Goal: Information Seeking & Learning: Learn about a topic

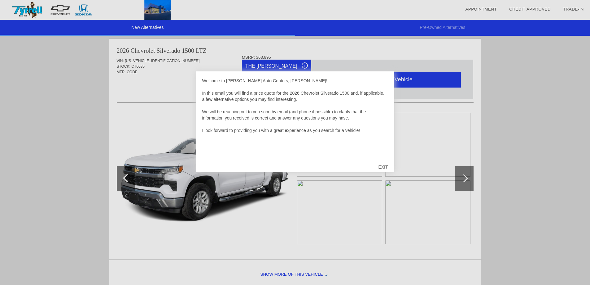
click at [387, 167] on div "EXIT" at bounding box center [383, 166] width 22 height 19
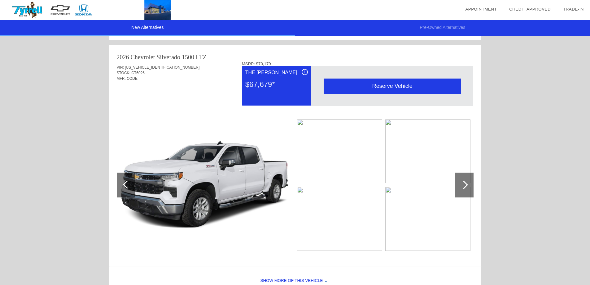
scroll to position [525, 0]
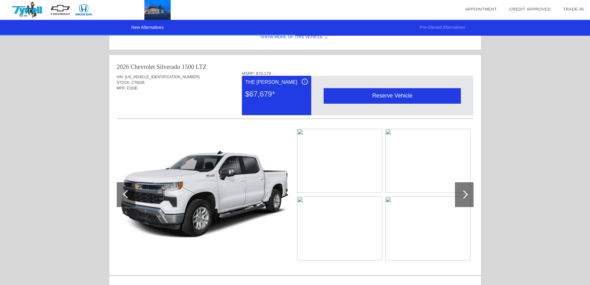
click at [467, 192] on div at bounding box center [464, 194] width 19 height 25
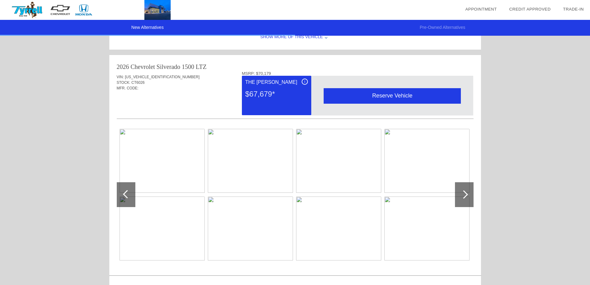
click at [146, 162] on img at bounding box center [162, 161] width 85 height 64
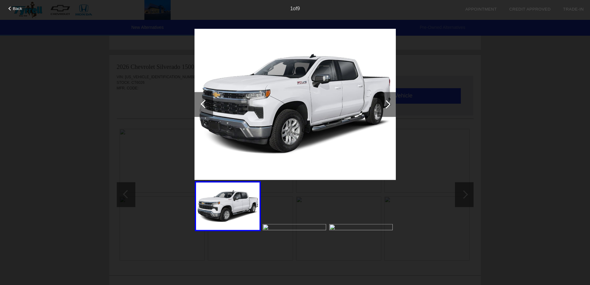
click at [387, 102] on div at bounding box center [387, 104] width 8 height 8
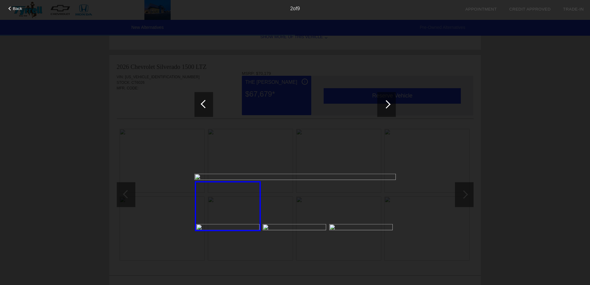
click at [221, 210] on div at bounding box center [228, 206] width 66 height 50
click at [390, 102] on div at bounding box center [387, 104] width 19 height 25
click at [390, 103] on div at bounding box center [387, 104] width 8 height 8
click at [390, 102] on div at bounding box center [387, 104] width 19 height 25
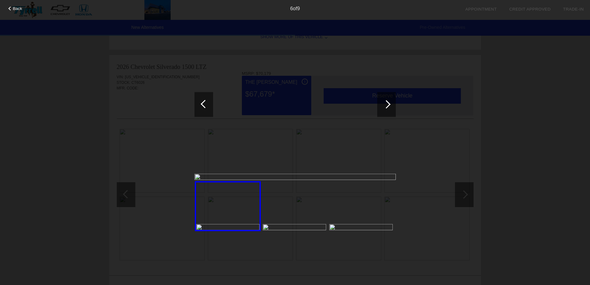
click at [390, 102] on div at bounding box center [387, 104] width 19 height 25
click at [389, 102] on div at bounding box center [387, 104] width 19 height 25
click at [389, 102] on div at bounding box center [387, 104] width 8 height 8
click at [198, 104] on div at bounding box center [204, 104] width 19 height 25
click at [201, 103] on div at bounding box center [204, 104] width 19 height 25
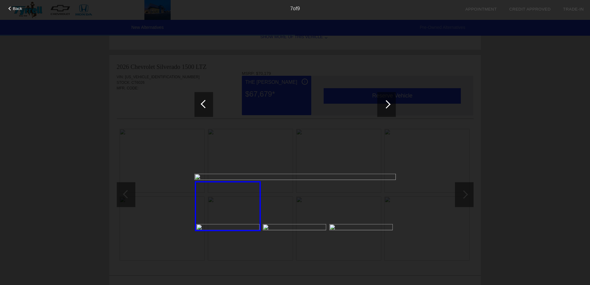
click at [202, 103] on div at bounding box center [205, 104] width 8 height 8
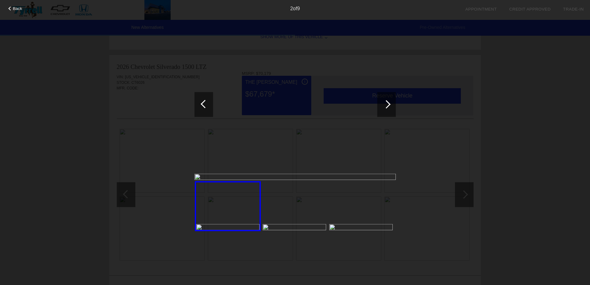
click at [202, 103] on div at bounding box center [205, 104] width 8 height 8
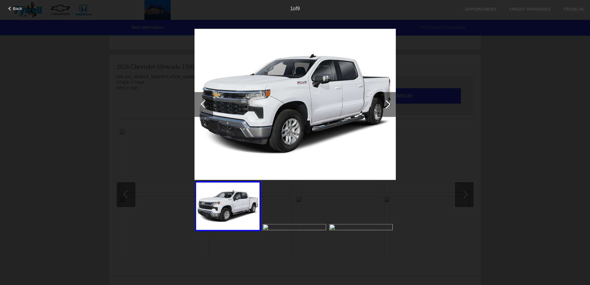
click at [202, 103] on div at bounding box center [205, 104] width 8 height 8
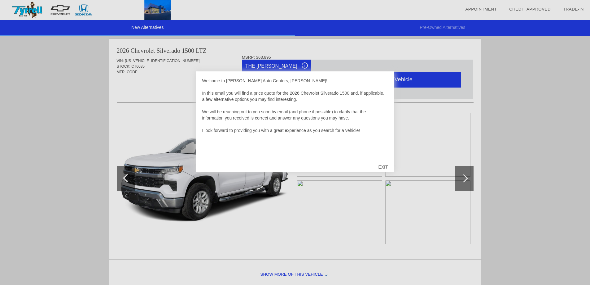
click at [383, 167] on div "EXIT" at bounding box center [383, 166] width 22 height 19
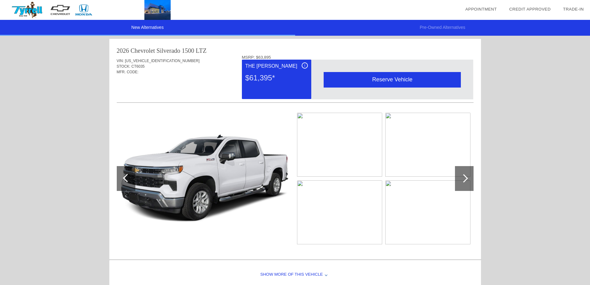
click at [466, 176] on div at bounding box center [464, 178] width 8 height 8
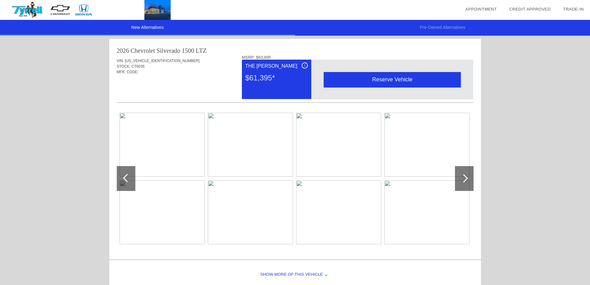
click at [466, 176] on div at bounding box center [464, 178] width 8 height 8
click at [127, 173] on div at bounding box center [126, 178] width 19 height 25
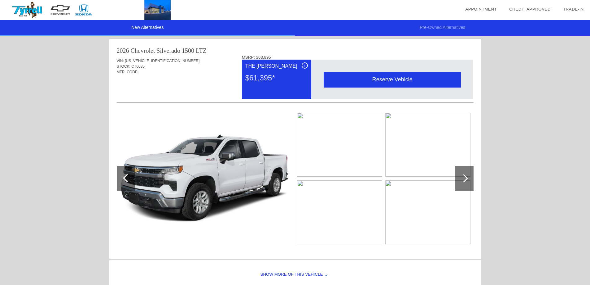
click at [300, 116] on img at bounding box center [339, 145] width 85 height 64
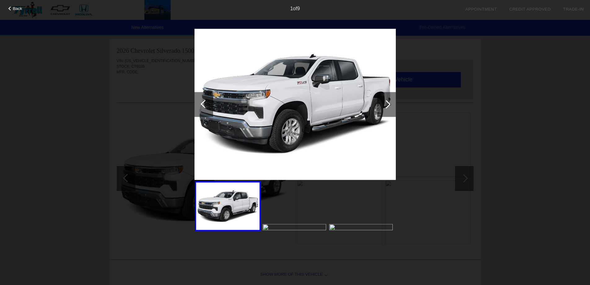
click at [385, 104] on div at bounding box center [387, 104] width 8 height 8
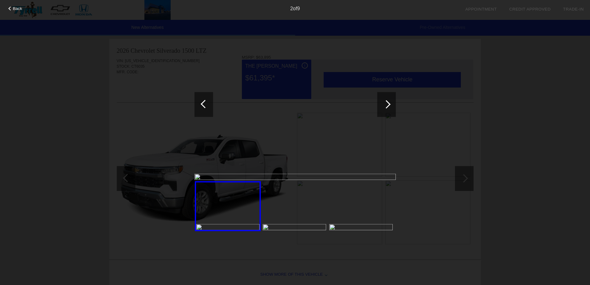
click at [386, 104] on div at bounding box center [387, 104] width 8 height 8
click at [267, 226] on img at bounding box center [295, 226] width 64 height 7
drag, startPoint x: 267, startPoint y: 226, endPoint x: 245, endPoint y: 167, distance: 63.2
click at [267, 226] on img at bounding box center [295, 226] width 64 height 7
click at [203, 109] on div at bounding box center [204, 104] width 19 height 25
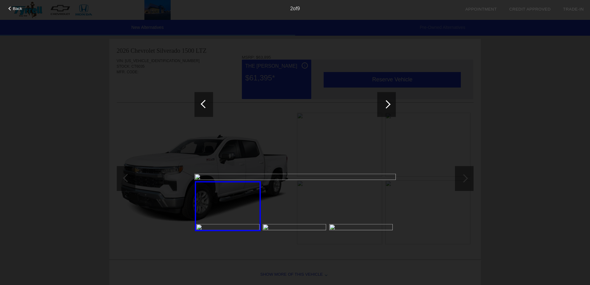
click at [14, 8] on span "Back" at bounding box center [17, 8] width 9 height 5
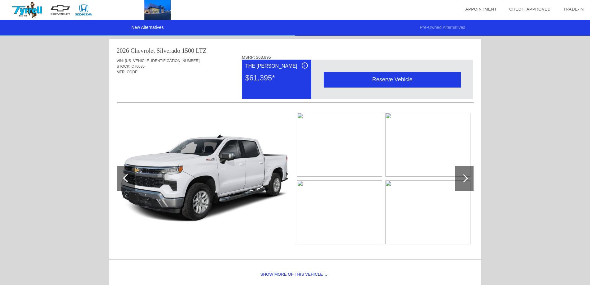
click at [299, 182] on img at bounding box center [339, 212] width 85 height 64
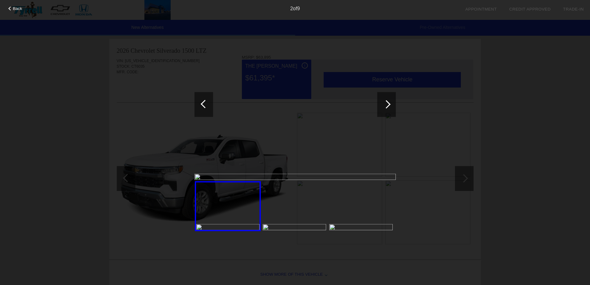
click at [393, 104] on div at bounding box center [387, 104] width 19 height 25
click at [383, 106] on div at bounding box center [387, 104] width 19 height 25
click at [383, 105] on div at bounding box center [387, 104] width 19 height 25
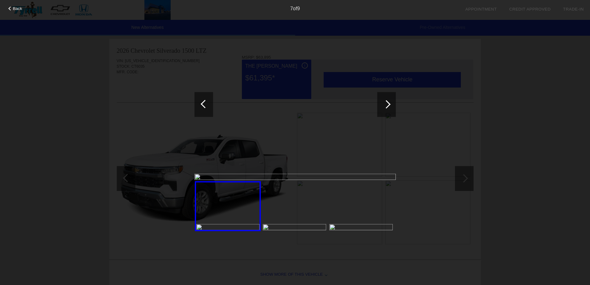
click at [14, 9] on span "Back" at bounding box center [17, 8] width 9 height 5
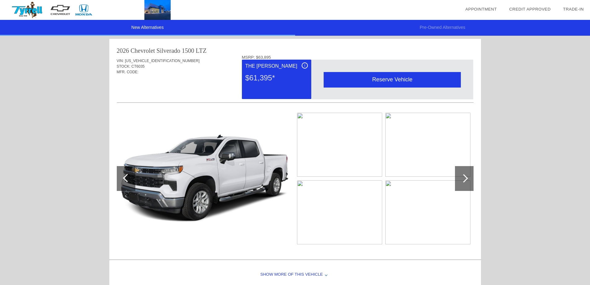
click at [286, 274] on div "Show More of this Vehicle" at bounding box center [295, 274] width 372 height 25
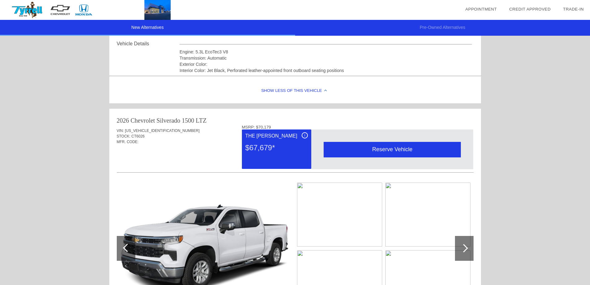
scroll to position [567, 0]
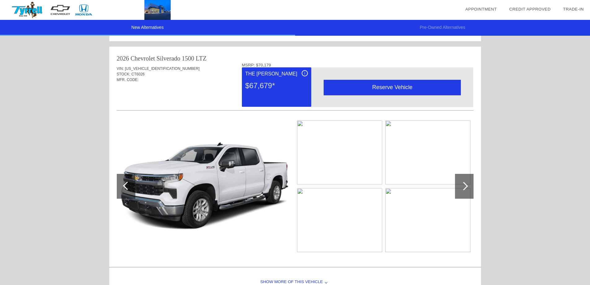
click at [302, 191] on img at bounding box center [339, 220] width 85 height 64
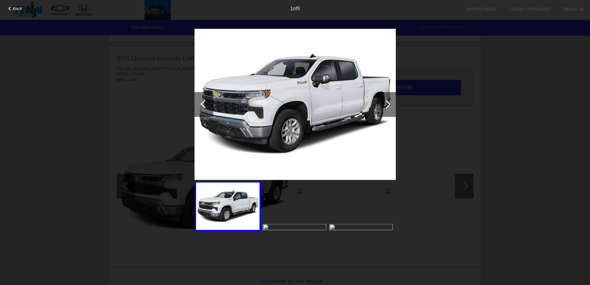
click at [264, 227] on img at bounding box center [295, 226] width 64 height 7
click at [330, 226] on img at bounding box center [361, 226] width 64 height 7
click at [10, 7] on div at bounding box center [10, 9] width 4 height 4
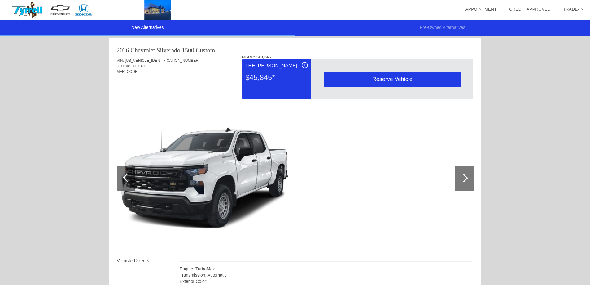
scroll to position [0, 0]
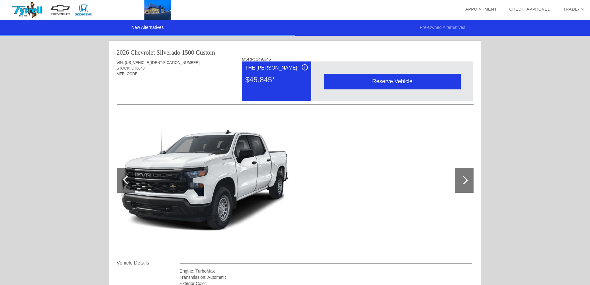
click at [465, 178] on div at bounding box center [464, 180] width 8 height 8
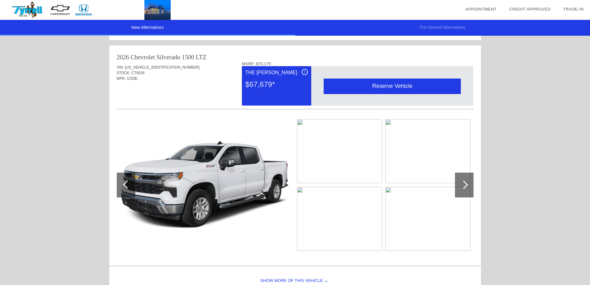
scroll to position [558, 0]
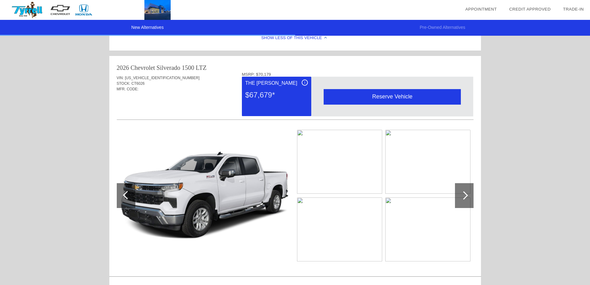
click at [389, 132] on img at bounding box center [428, 162] width 85 height 64
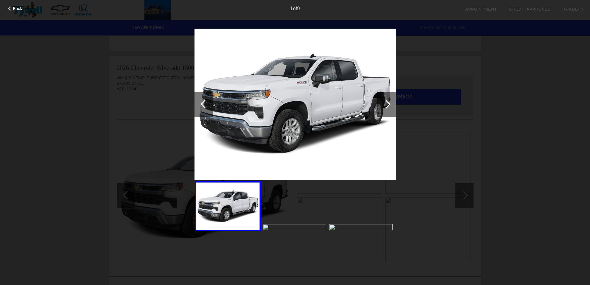
click at [264, 227] on img at bounding box center [295, 226] width 64 height 7
click at [333, 225] on img at bounding box center [361, 226] width 64 height 7
